Goal: Task Accomplishment & Management: Manage account settings

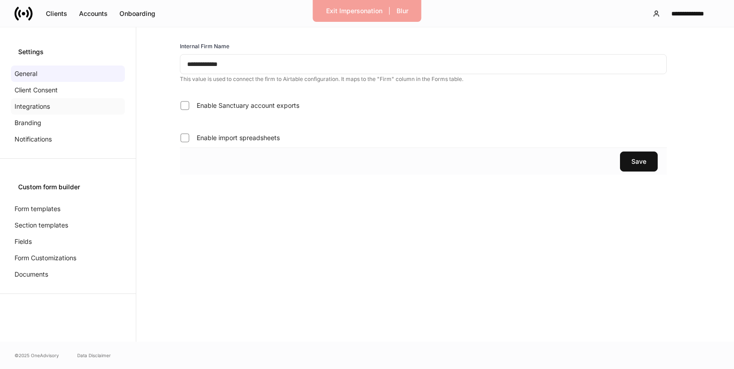
click at [26, 98] on div "Integrations" at bounding box center [68, 106] width 114 height 16
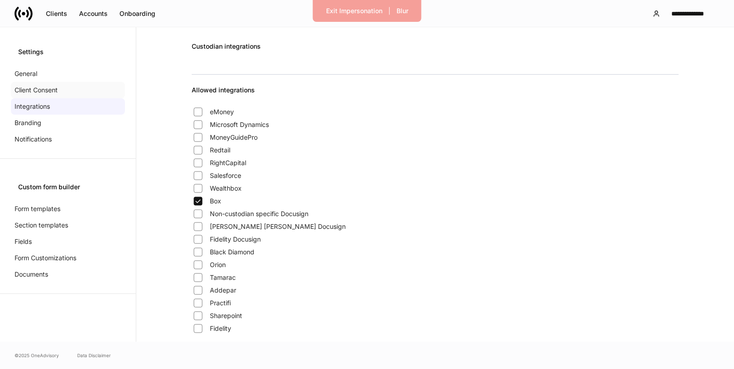
click at [24, 93] on p "Client Consent" at bounding box center [36, 89] width 43 height 9
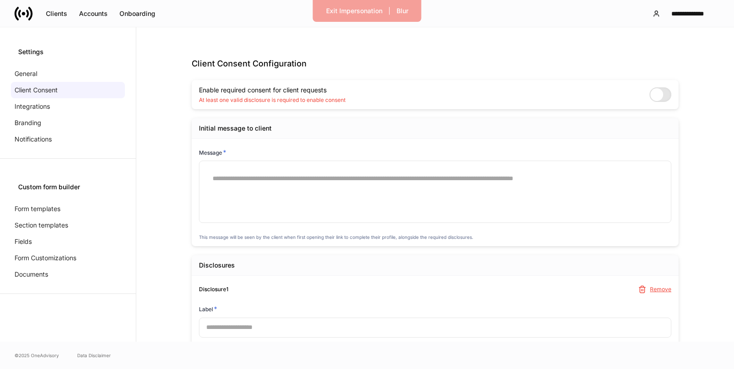
click at [659, 96] on span at bounding box center [661, 94] width 22 height 15
click at [657, 95] on span at bounding box center [661, 94] width 22 height 15
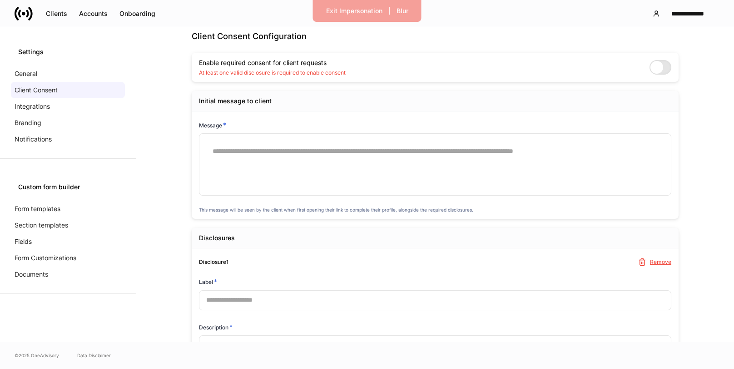
scroll to position [30, 0]
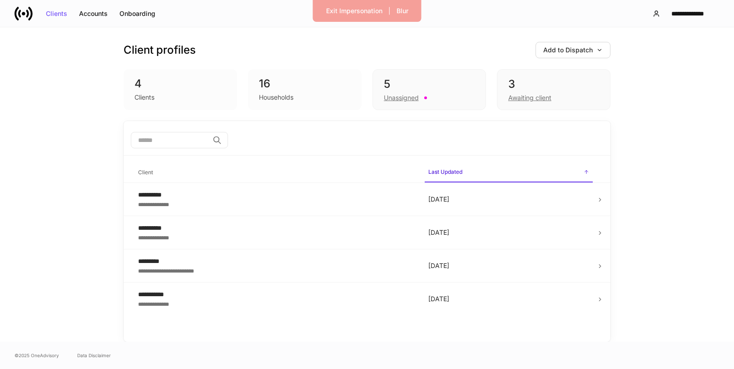
click at [85, 126] on div "**********" at bounding box center [367, 184] width 734 height 314
click at [585, 47] on div "Add to Dispatch" at bounding box center [573, 50] width 60 height 6
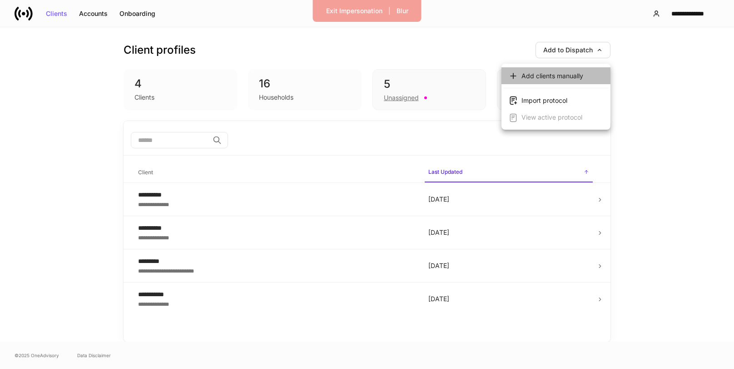
click at [568, 78] on div "Add clients manually" at bounding box center [553, 75] width 62 height 9
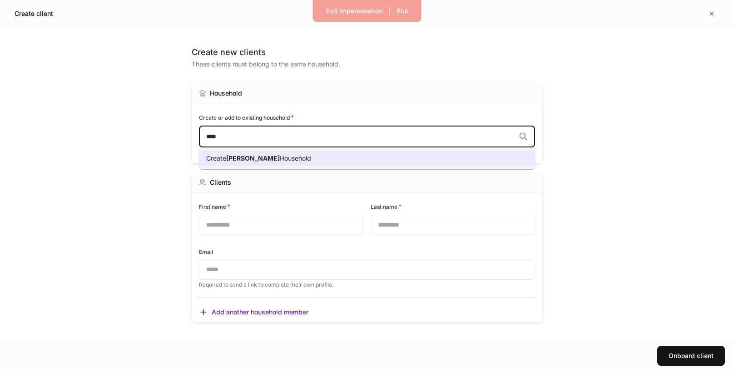
click at [343, 154] on li "Create Webb Household" at bounding box center [367, 158] width 336 height 15
type input "****"
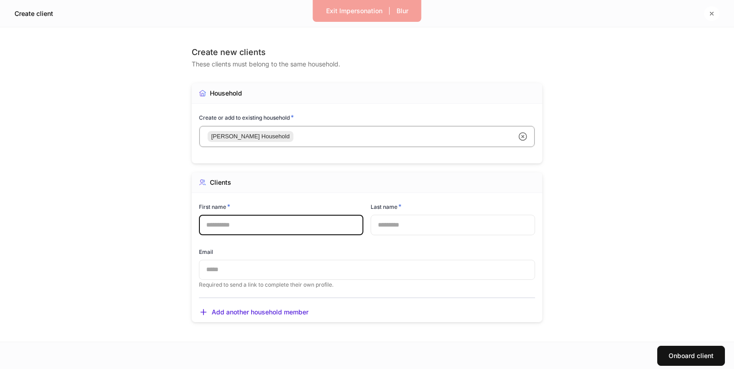
click at [289, 224] on input "text" at bounding box center [281, 224] width 164 height 20
type input "********"
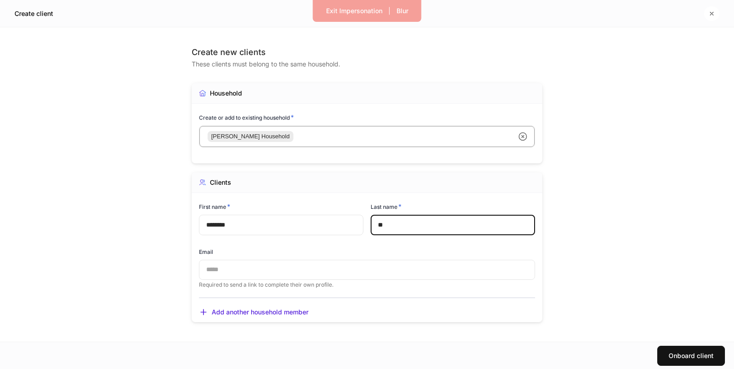
type input "*"
type input "****"
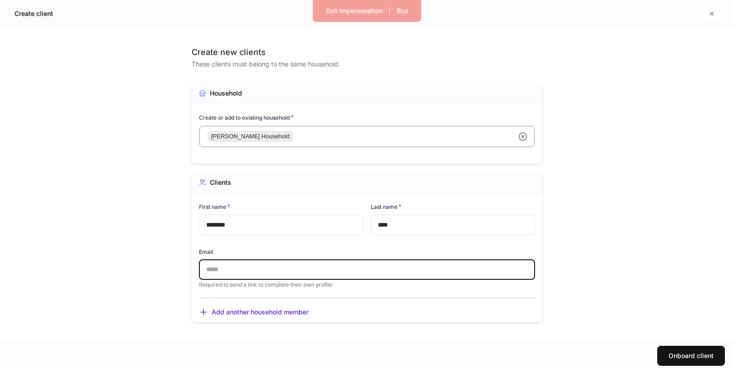
click at [213, 265] on input "text" at bounding box center [367, 269] width 336 height 20
click at [403, 289] on div "Clients First name * ******** ​ Last name * **** ​ Email ​ Required to send a l…" at bounding box center [367, 246] width 351 height 149
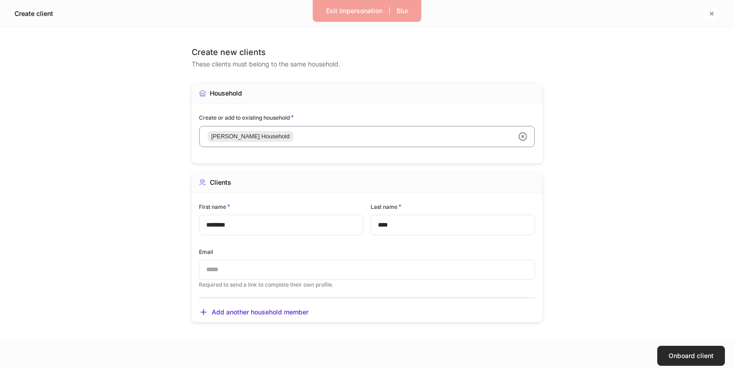
click at [676, 352] on div "Onboard client" at bounding box center [691, 355] width 45 height 6
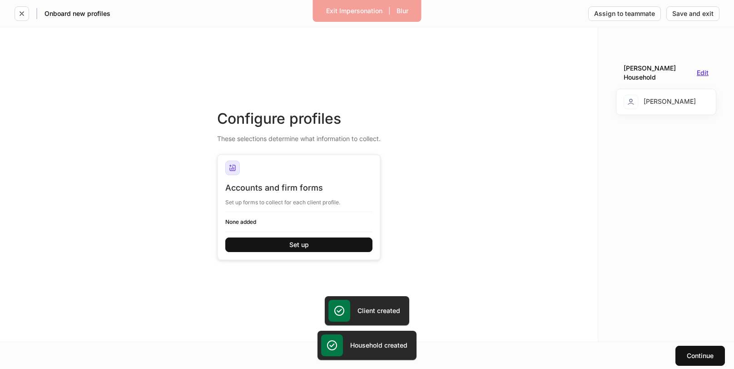
click at [704, 70] on div "Edit" at bounding box center [703, 73] width 12 height 6
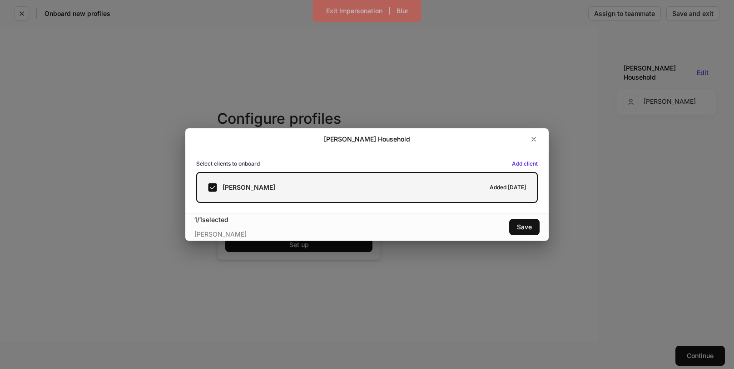
click at [491, 184] on div "Courtney Webb Added today" at bounding box center [367, 187] width 318 height 9
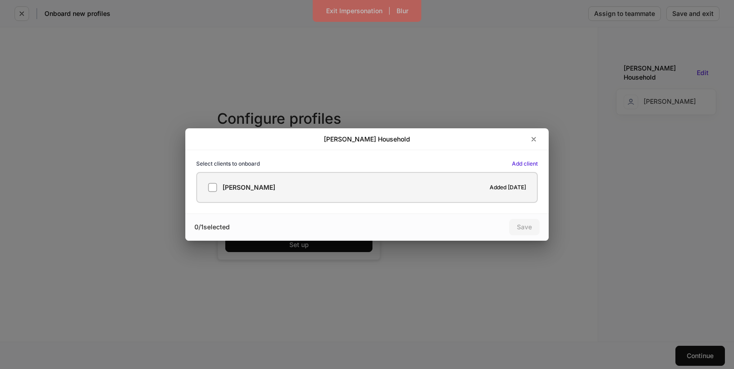
click at [491, 184] on div "Courtney Webb Added today" at bounding box center [367, 187] width 318 height 9
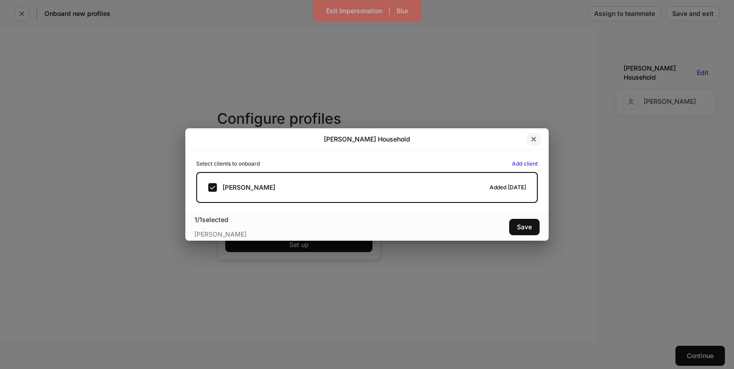
click at [533, 135] on button "button" at bounding box center [533, 139] width 15 height 15
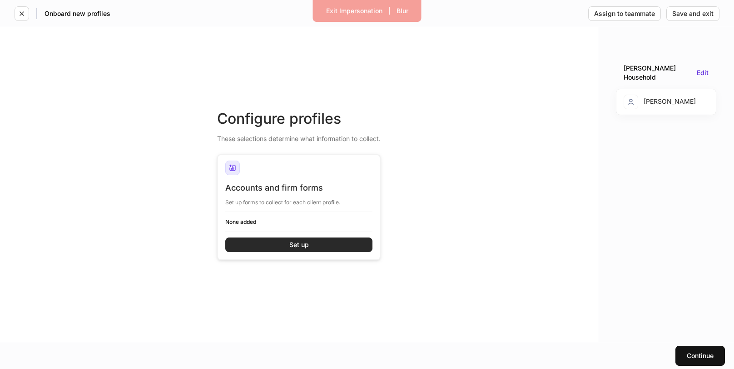
click at [299, 241] on div "Set up" at bounding box center [299, 244] width 20 height 6
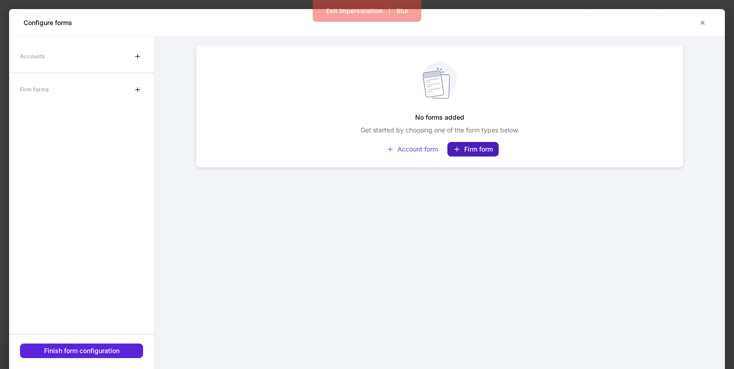
click at [476, 150] on div "Firm form" at bounding box center [473, 148] width 40 height 7
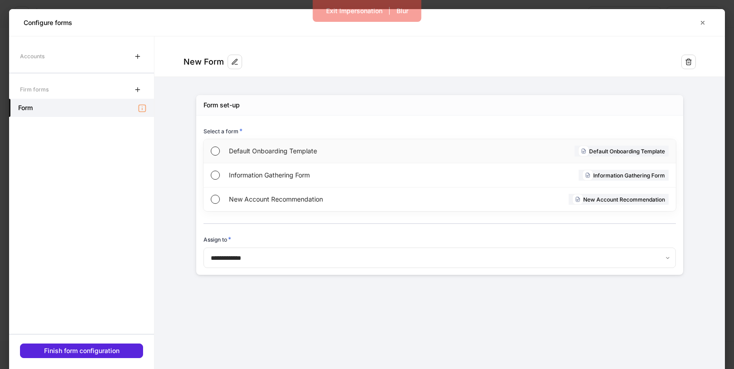
click at [337, 148] on span "Default Onboarding Template" at bounding box center [334, 150] width 210 height 9
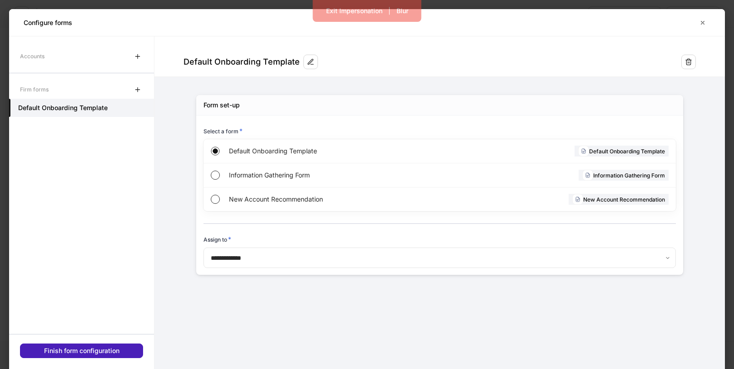
click at [110, 350] on div "Finish form configuration" at bounding box center [81, 350] width 75 height 6
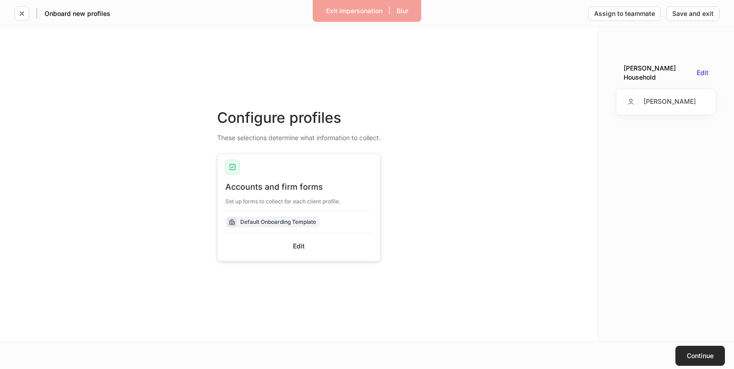
click at [698, 357] on div "Continue" at bounding box center [700, 355] width 27 height 6
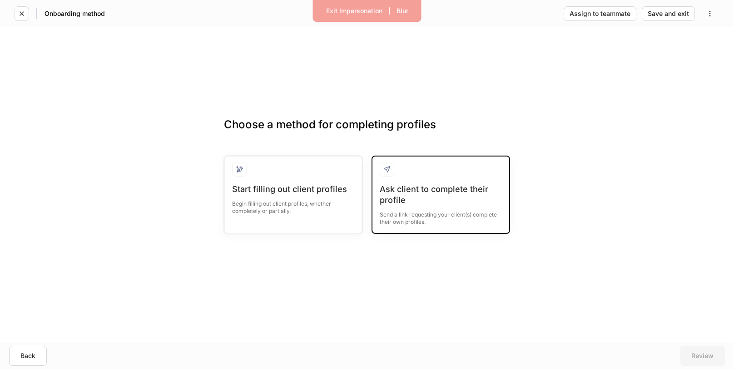
click at [444, 212] on div "Send a link requesting your client(s) complete their own profiles." at bounding box center [441, 215] width 122 height 20
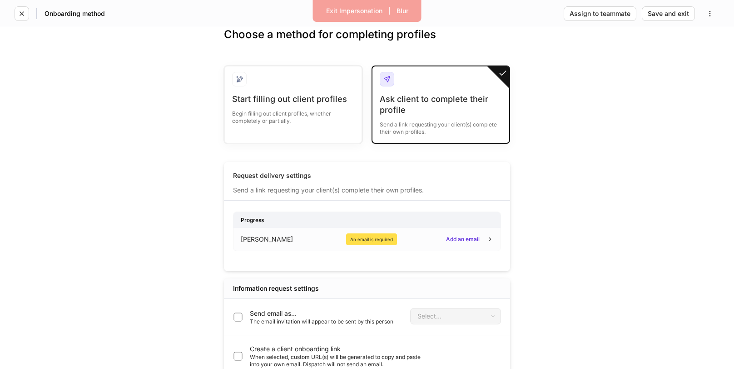
scroll to position [36, 0]
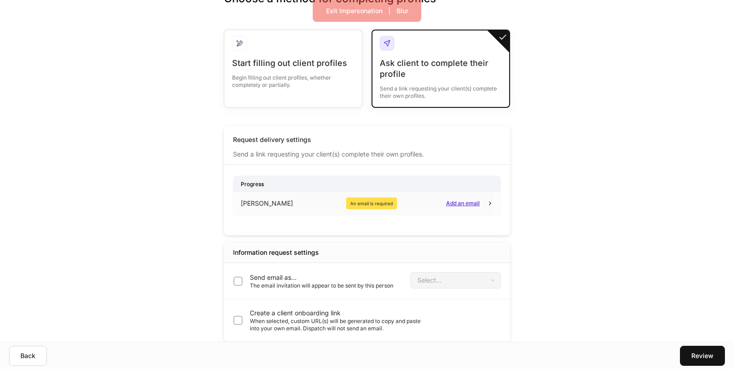
click at [459, 206] on div "Add an email" at bounding box center [463, 202] width 34 height 5
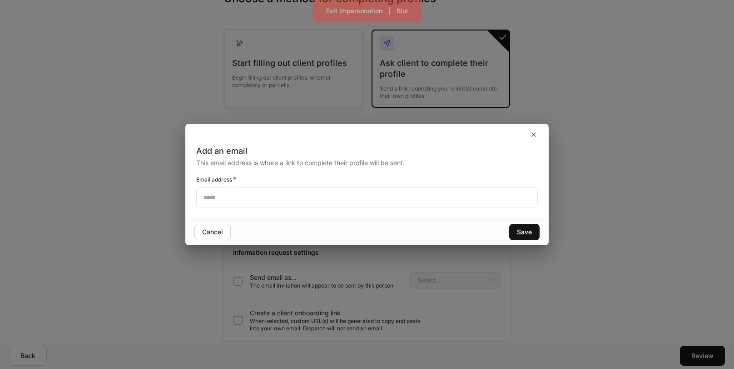
click at [456, 201] on input "text" at bounding box center [367, 197] width 342 height 20
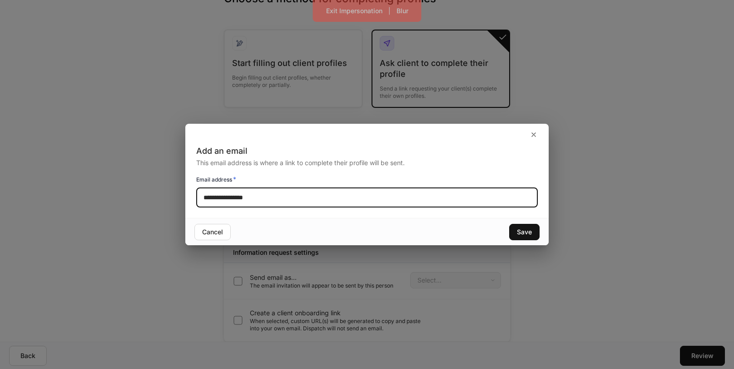
click at [223, 195] on input "**********" at bounding box center [367, 197] width 342 height 20
click at [245, 199] on input "**********" at bounding box center [367, 197] width 342 height 20
click at [368, 195] on input "**********" at bounding box center [367, 197] width 342 height 20
type input "**********"
click at [520, 230] on div "Save" at bounding box center [524, 232] width 15 height 6
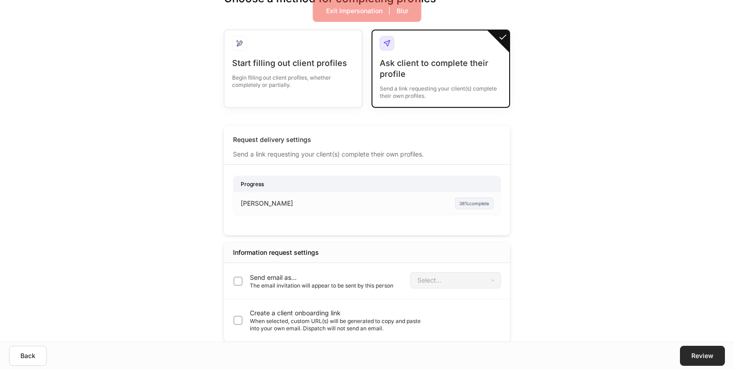
click at [698, 360] on button "Review" at bounding box center [702, 355] width 45 height 20
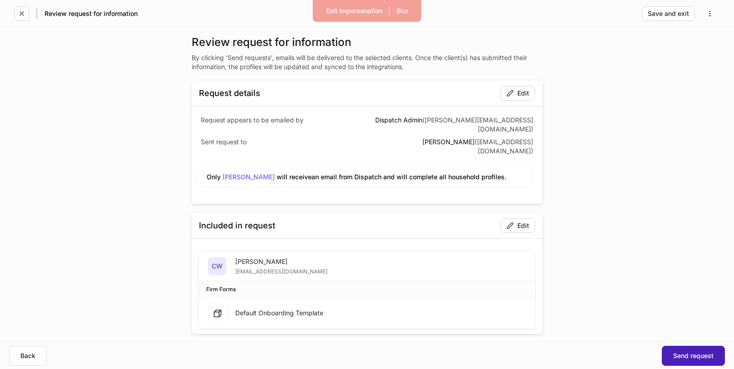
click at [702, 364] on button "Send request" at bounding box center [693, 355] width 63 height 20
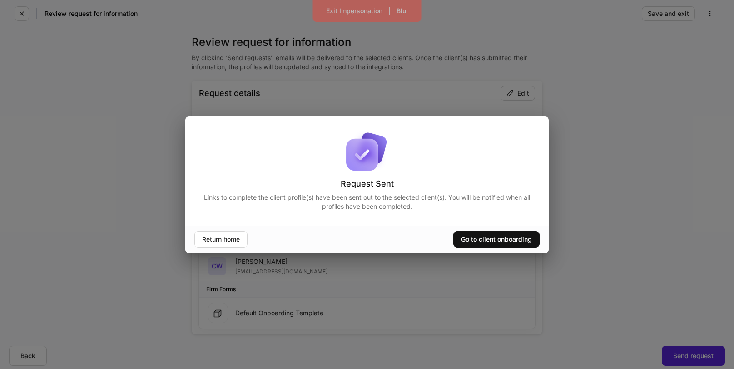
click at [546, 87] on div "Request Sent Links to complete the client profile(s) have been sent out to the …" at bounding box center [367, 184] width 734 height 369
click at [498, 237] on div "Go to client onboarding" at bounding box center [496, 239] width 71 height 6
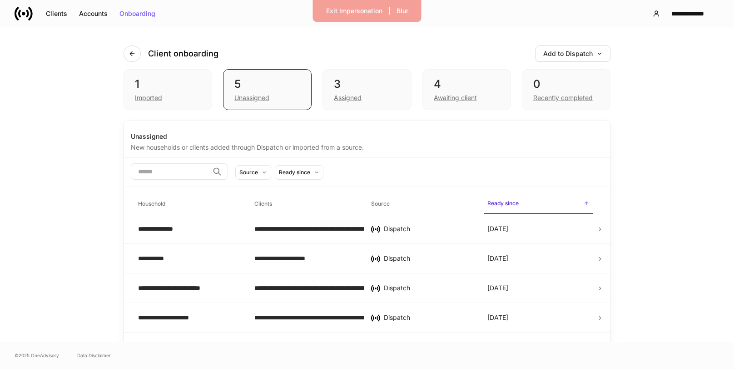
click at [32, 14] on icon at bounding box center [30, 13] width 5 height 14
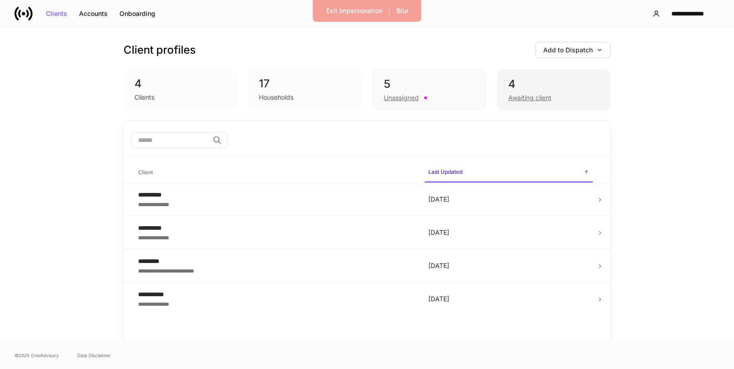
click at [520, 99] on div "Awaiting client" at bounding box center [529, 97] width 43 height 9
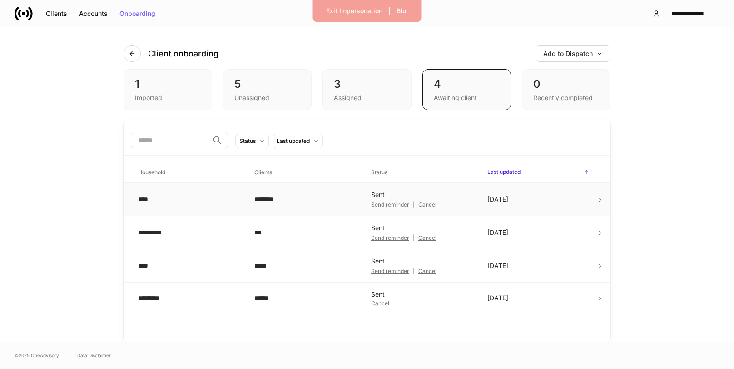
click at [586, 200] on td "Today" at bounding box center [538, 199] width 116 height 33
click at [432, 206] on div "Cancel" at bounding box center [428, 204] width 18 height 5
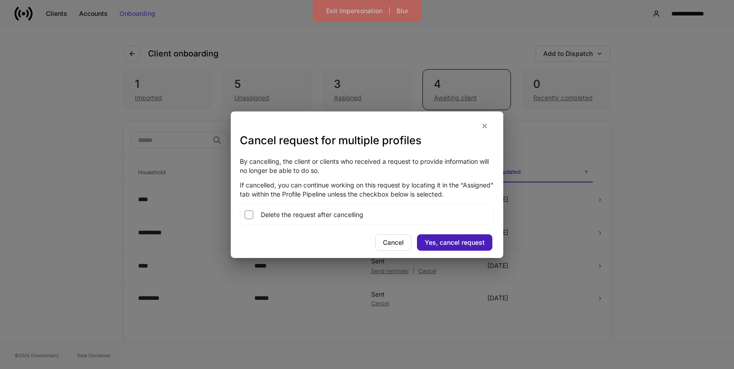
click at [440, 240] on div "Yes, cancel request" at bounding box center [455, 242] width 60 height 6
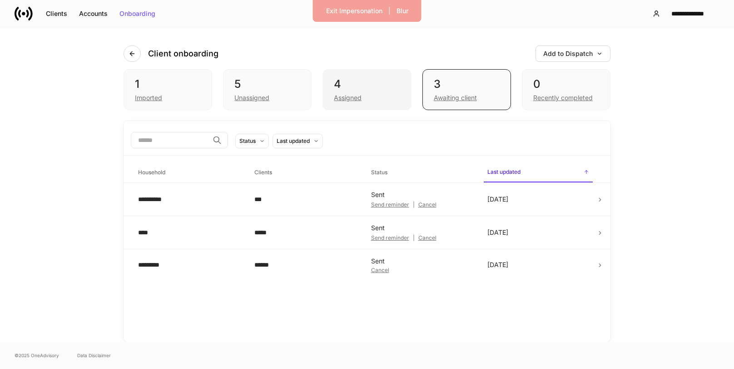
click at [380, 97] on div "Assigned" at bounding box center [367, 96] width 66 height 11
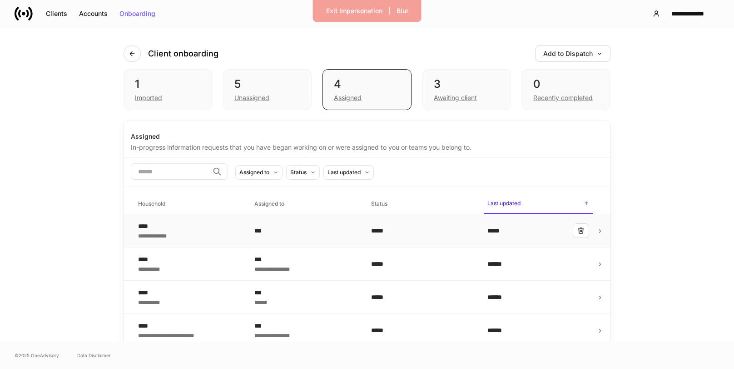
click at [598, 232] on icon at bounding box center [600, 231] width 6 height 6
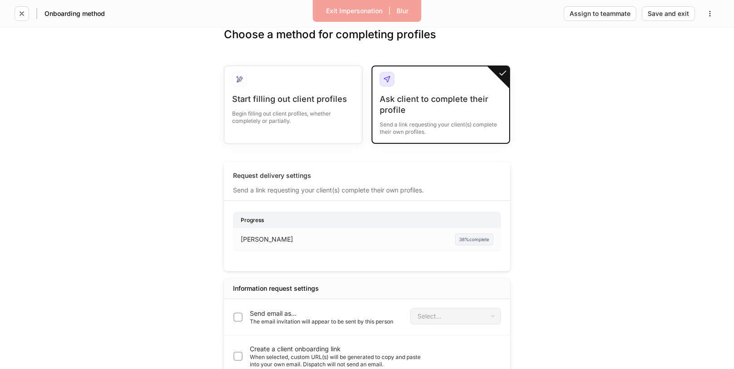
click at [438, 114] on div "Ask client to complete their profile" at bounding box center [441, 105] width 122 height 22
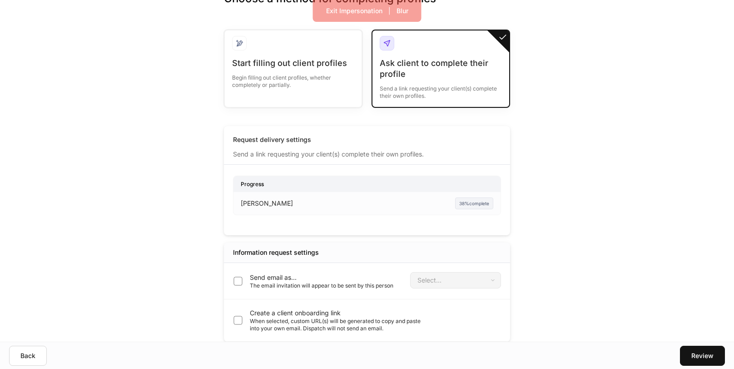
click at [250, 280] on p "Send email as..." at bounding box center [322, 277] width 144 height 9
click at [707, 353] on div "Review" at bounding box center [703, 355] width 22 height 6
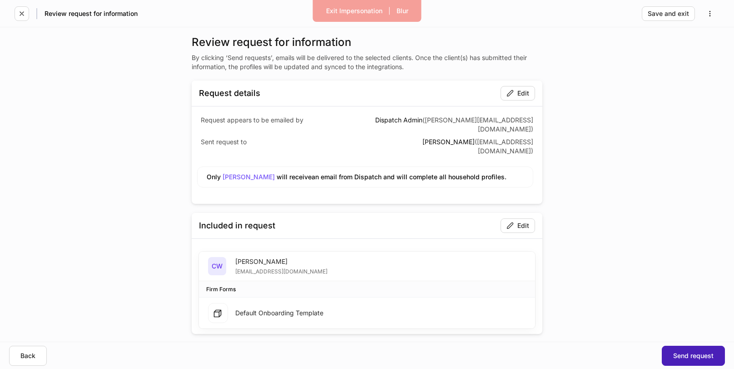
click at [682, 359] on button "Send request" at bounding box center [693, 355] width 63 height 20
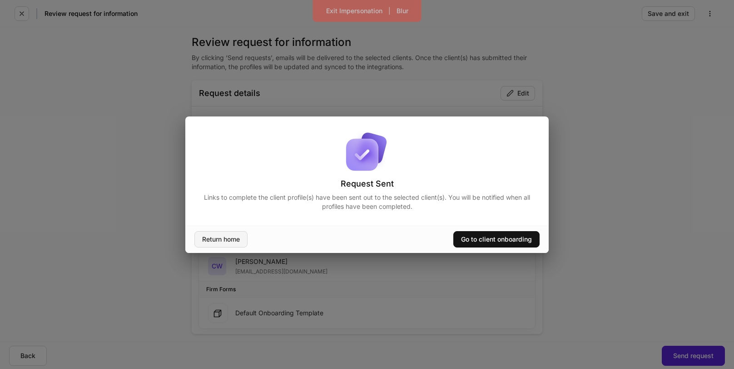
click at [234, 237] on div "Return home" at bounding box center [221, 239] width 38 height 6
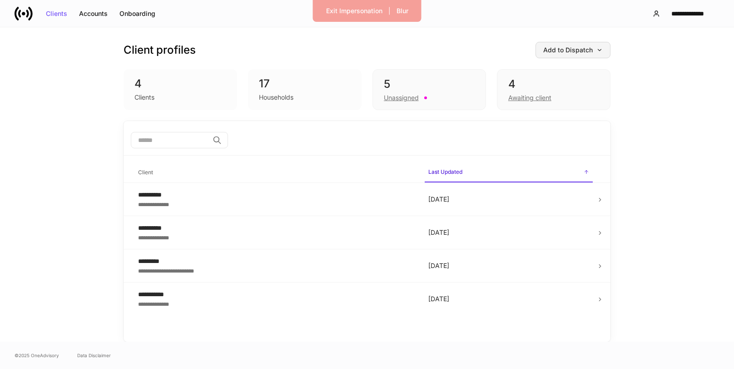
click at [552, 45] on button "Add to Dispatch" at bounding box center [573, 50] width 75 height 16
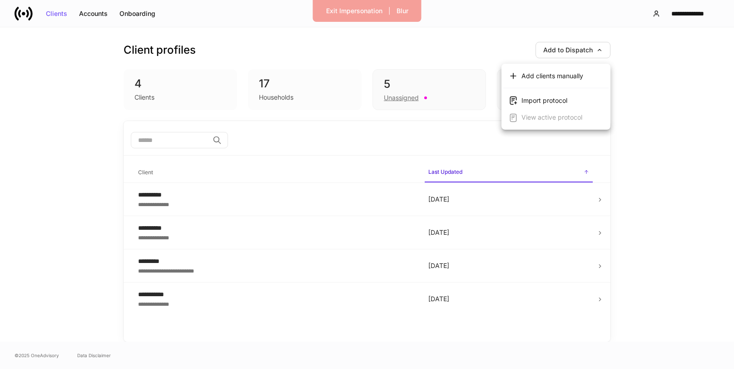
click at [548, 74] on div "Add clients manually" at bounding box center [553, 75] width 62 height 9
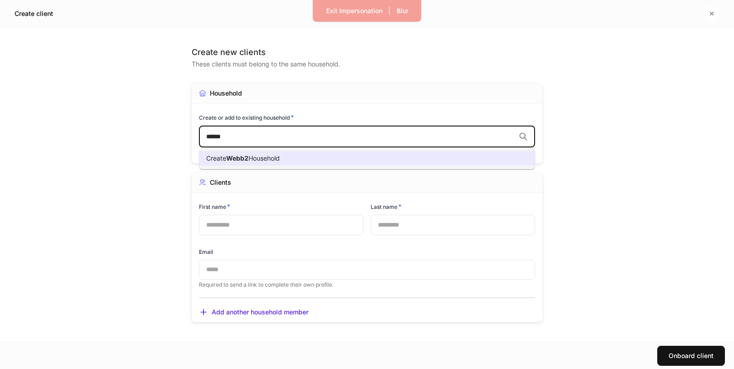
type input "*****"
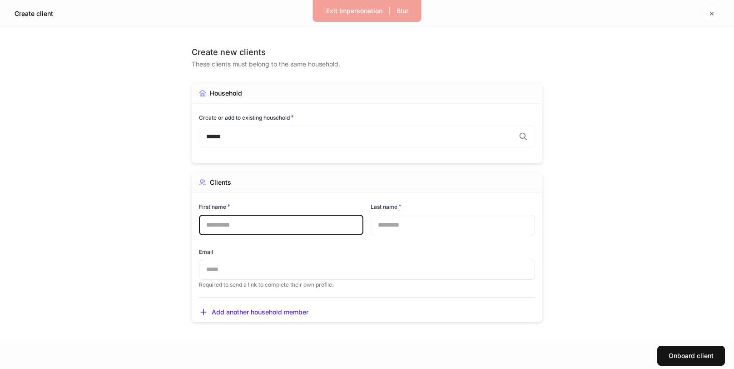
click at [261, 227] on input "text" at bounding box center [281, 224] width 164 height 20
type input "*"
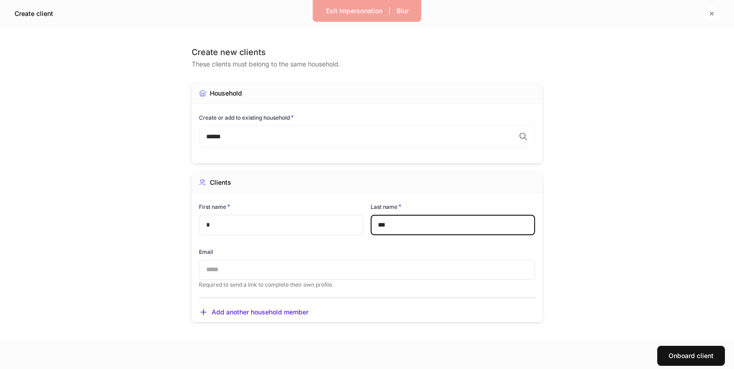
type input "***"
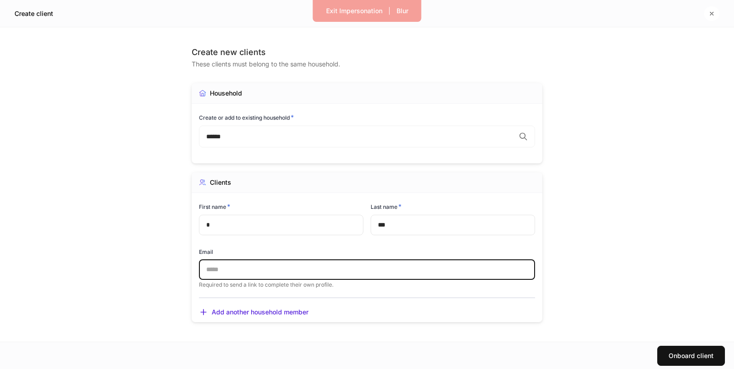
click at [229, 261] on input "text" at bounding box center [367, 269] width 336 height 20
click at [379, 279] on input "**********" at bounding box center [367, 269] width 336 height 20
type input "**********"
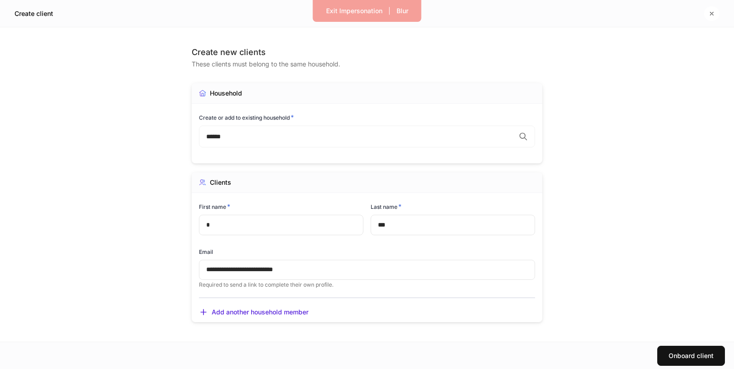
click at [383, 299] on div "**********" at bounding box center [367, 246] width 351 height 149
click at [666, 355] on button "Onboard client" at bounding box center [692, 355] width 68 height 20
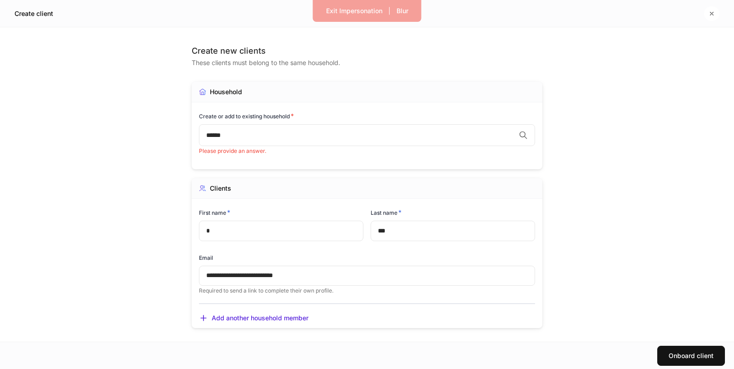
click at [391, 143] on div "***** ​" at bounding box center [367, 135] width 336 height 22
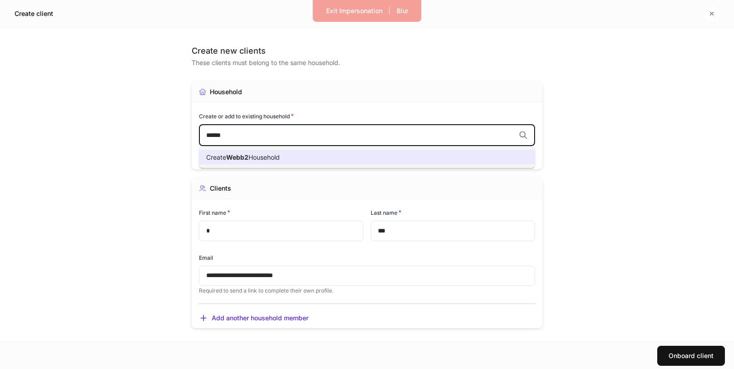
click at [356, 160] on li "Create Webb2 Household" at bounding box center [367, 157] width 336 height 15
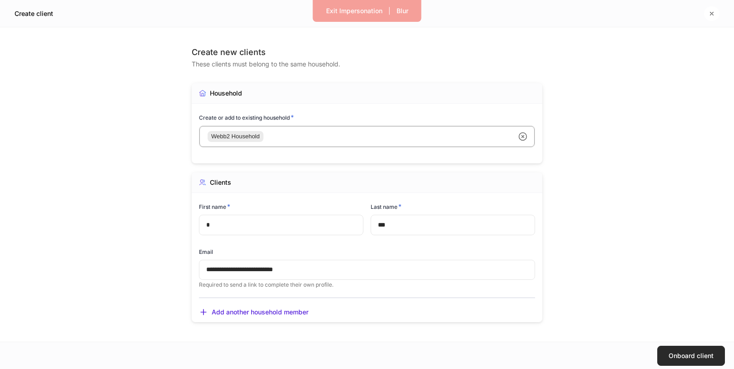
click at [673, 364] on button "Onboard client" at bounding box center [692, 355] width 68 height 20
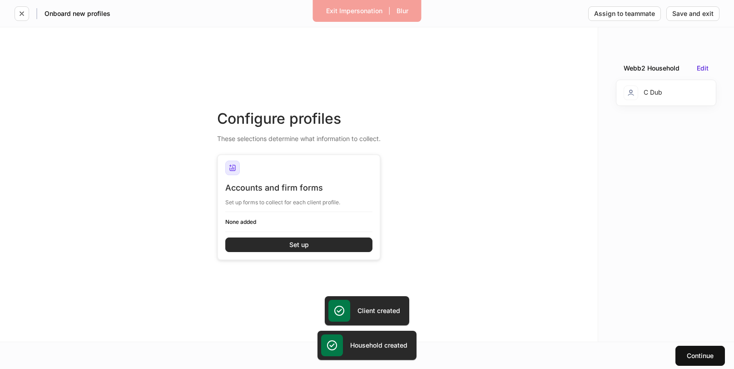
click at [312, 242] on button "Set up" at bounding box center [298, 244] width 147 height 15
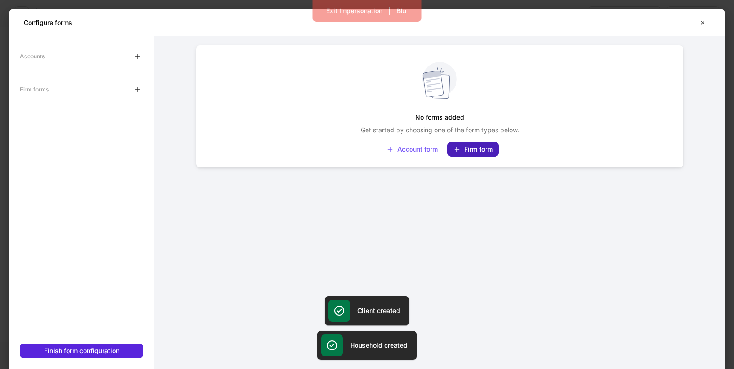
click at [467, 149] on div "Firm form" at bounding box center [473, 148] width 40 height 7
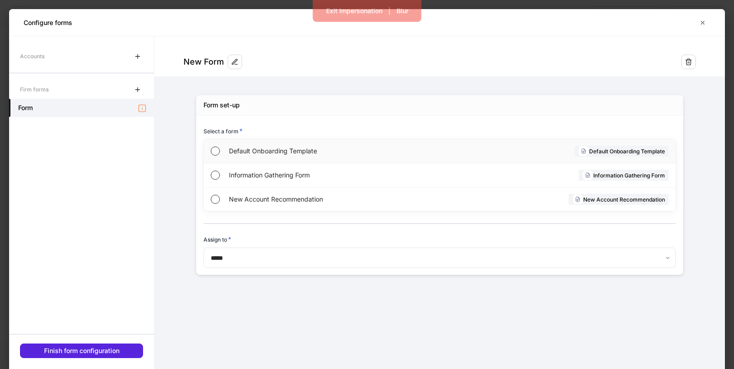
click at [317, 156] on div "Default Onboarding Template" at bounding box center [334, 151] width 210 height 24
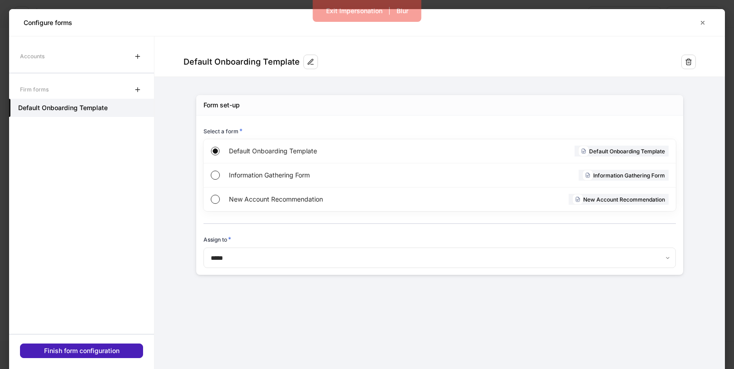
click at [116, 353] on div "Finish form configuration" at bounding box center [81, 350] width 75 height 6
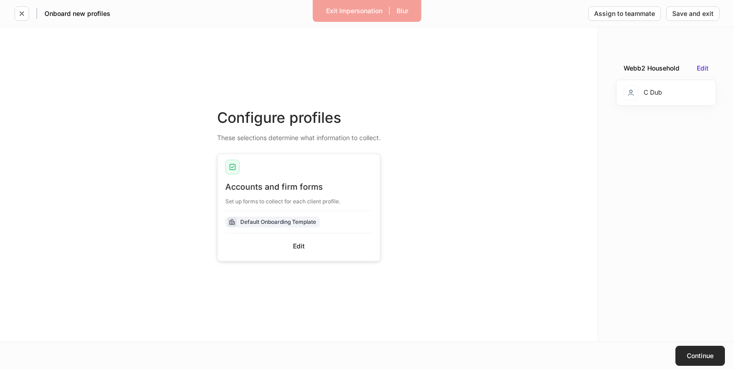
click at [699, 356] on div "Continue" at bounding box center [700, 355] width 27 height 6
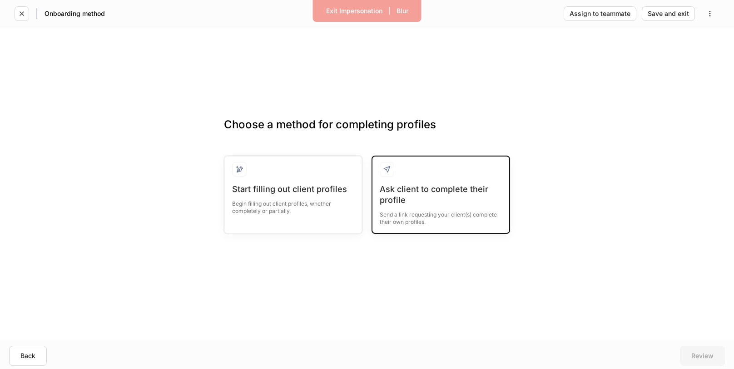
click at [435, 224] on div "Send a link requesting your client(s) complete their own profiles." at bounding box center [441, 215] width 122 height 20
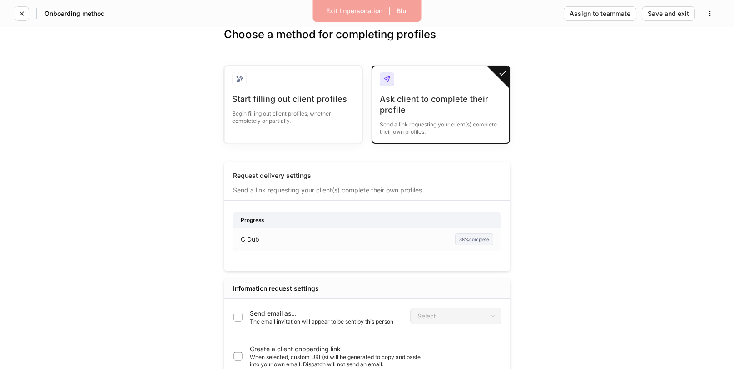
scroll to position [36, 0]
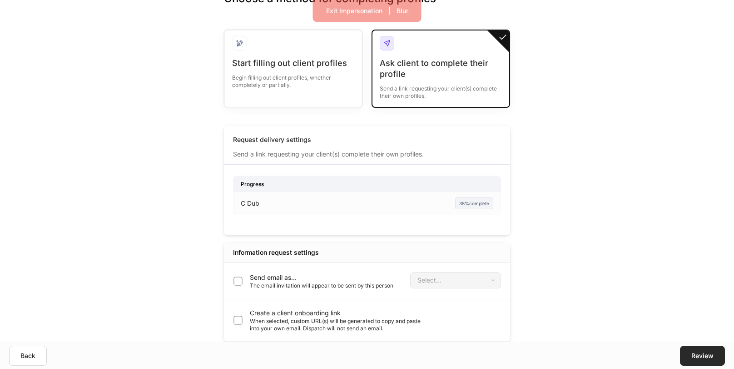
click at [702, 356] on div "Review" at bounding box center [703, 355] width 22 height 6
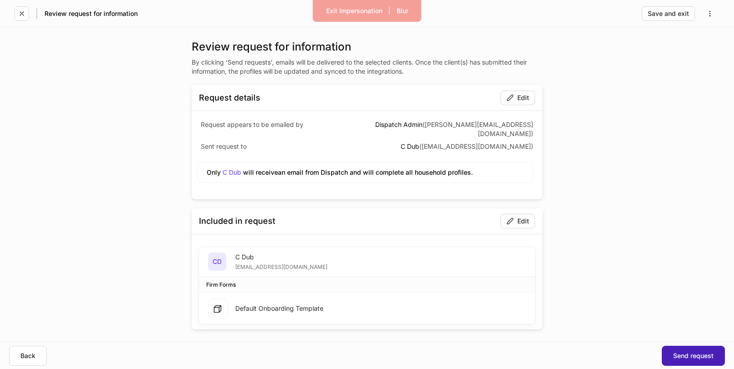
click at [690, 359] on button "Send request" at bounding box center [693, 355] width 63 height 20
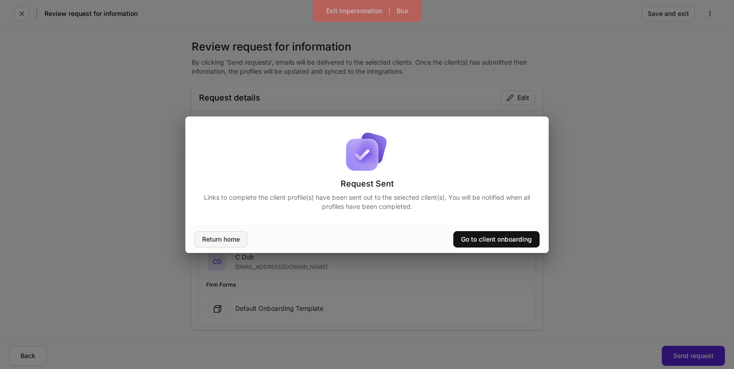
click at [221, 244] on button "Return home" at bounding box center [220, 239] width 53 height 16
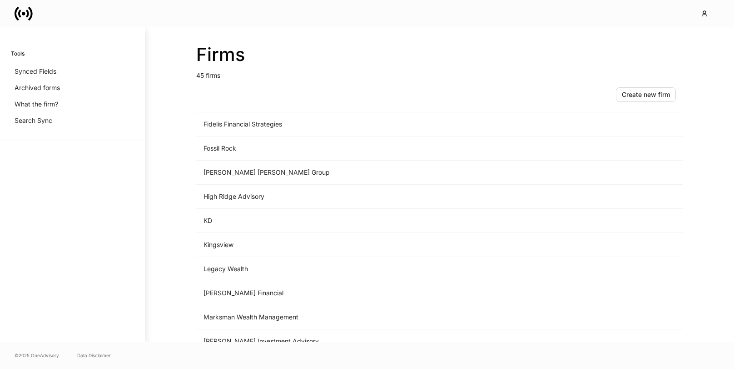
scroll to position [884, 0]
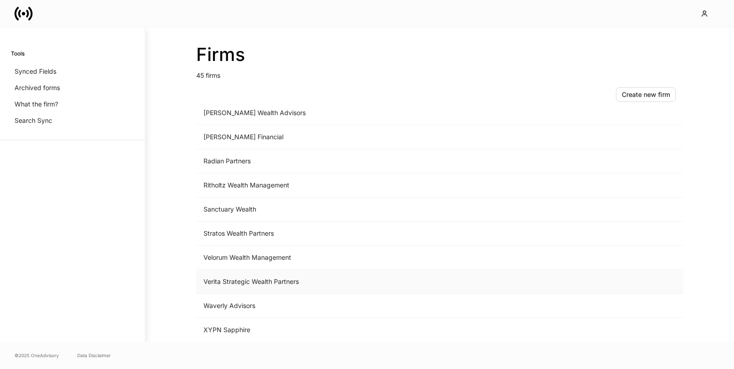
click at [252, 285] on td "Verita Strategic Wealth Partners" at bounding box center [364, 281] width 336 height 24
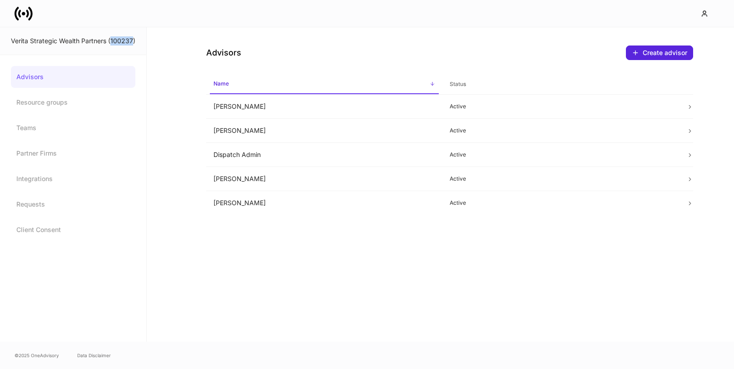
drag, startPoint x: 132, startPoint y: 40, endPoint x: 111, endPoint y: 39, distance: 20.9
click at [111, 39] on div "Verita Strategic Wealth Partners (100237)" at bounding box center [73, 40] width 125 height 9
copy div "100237"
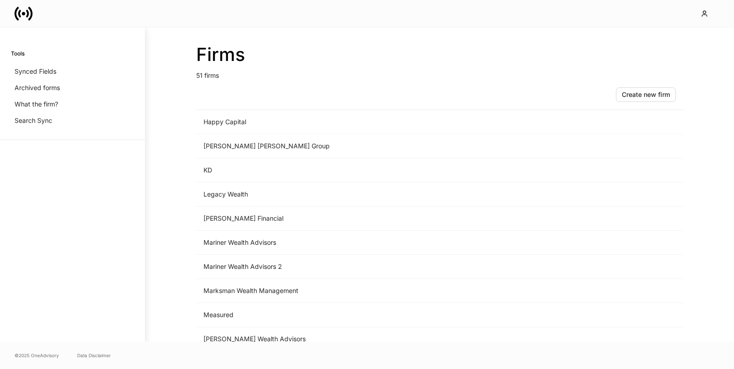
scroll to position [614, 0]
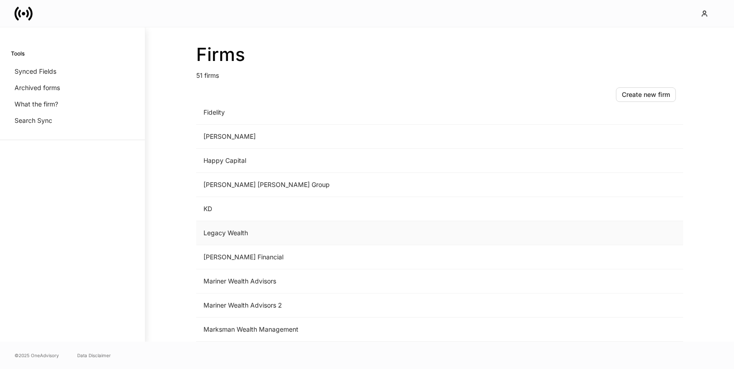
click at [257, 229] on td "Legacy Wealth" at bounding box center [364, 233] width 336 height 24
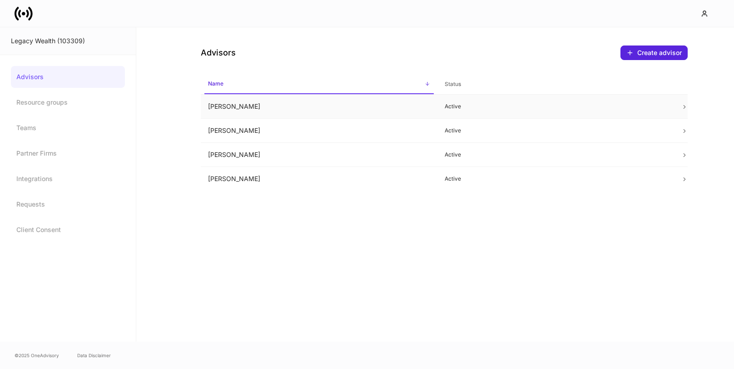
click at [675, 102] on td at bounding box center [681, 107] width 14 height 24
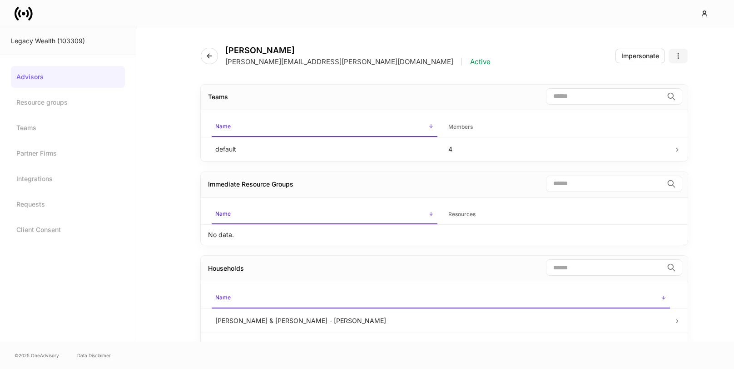
click at [676, 55] on icon "button" at bounding box center [678, 55] width 7 height 7
click at [628, 95] on p "Disable advisor account" at bounding box center [643, 92] width 71 height 9
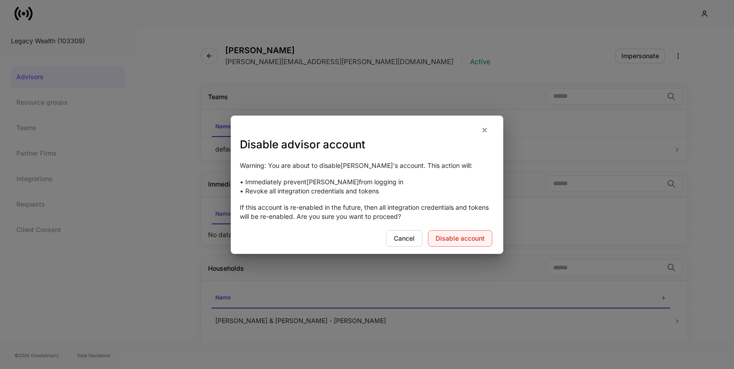
click at [443, 240] on div "Disable account" at bounding box center [460, 238] width 49 height 6
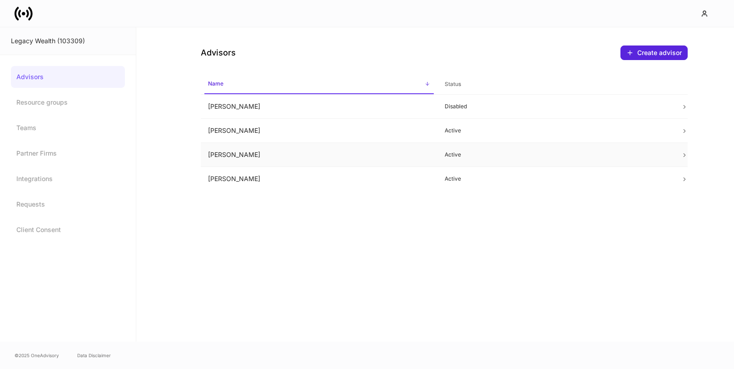
click at [677, 149] on td at bounding box center [681, 155] width 14 height 24
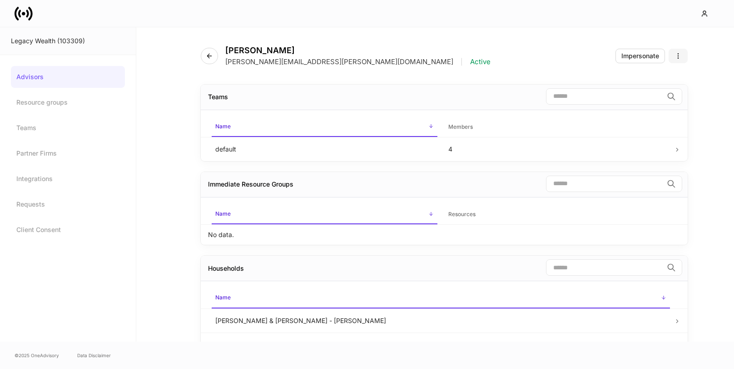
click at [678, 57] on icon "button" at bounding box center [678, 55] width 7 height 7
click at [656, 91] on p "Disable advisor account" at bounding box center [643, 92] width 71 height 9
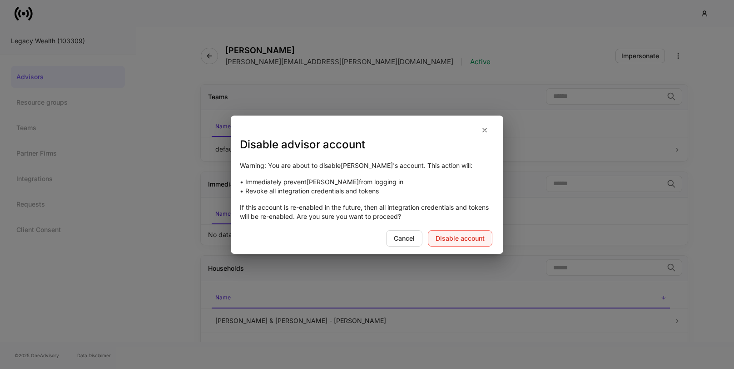
click at [464, 236] on div "Disable account" at bounding box center [460, 238] width 49 height 6
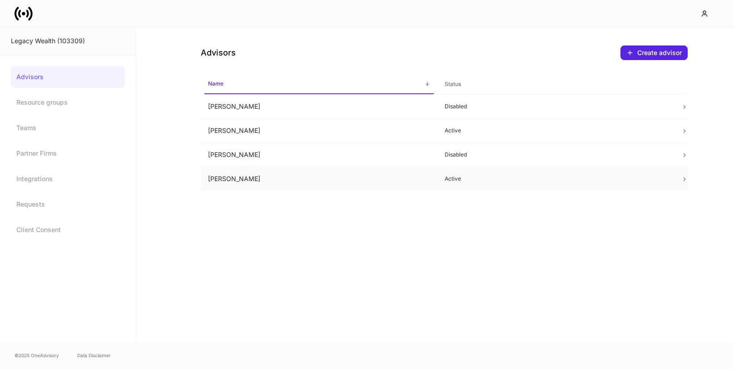
click at [651, 174] on td "Active" at bounding box center [556, 179] width 237 height 24
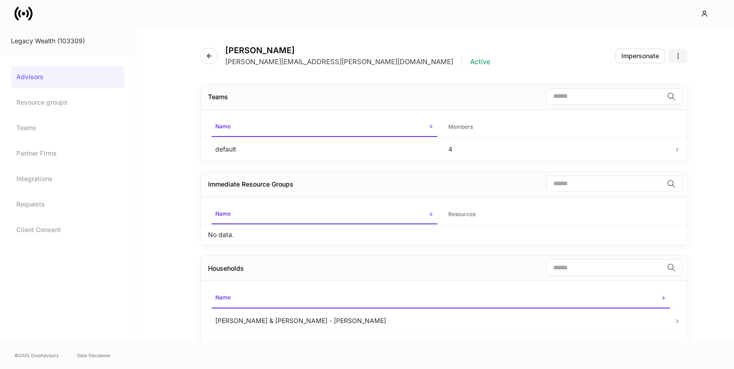
click at [680, 56] on icon "button" at bounding box center [678, 55] width 7 height 7
click at [656, 89] on p "Disable advisor account" at bounding box center [643, 92] width 71 height 9
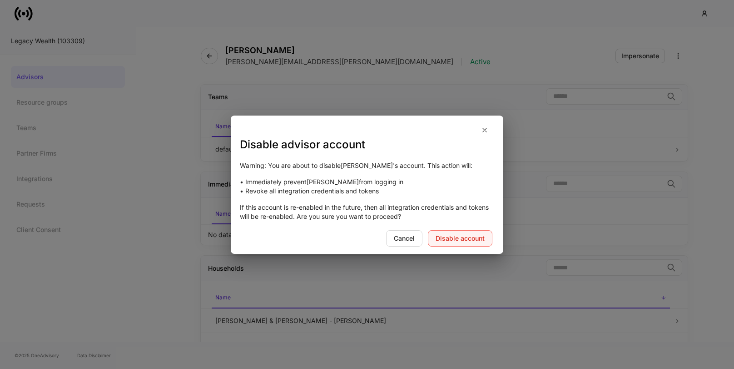
click at [451, 237] on div "Disable account" at bounding box center [460, 238] width 49 height 6
